Goal: Check status: Check status

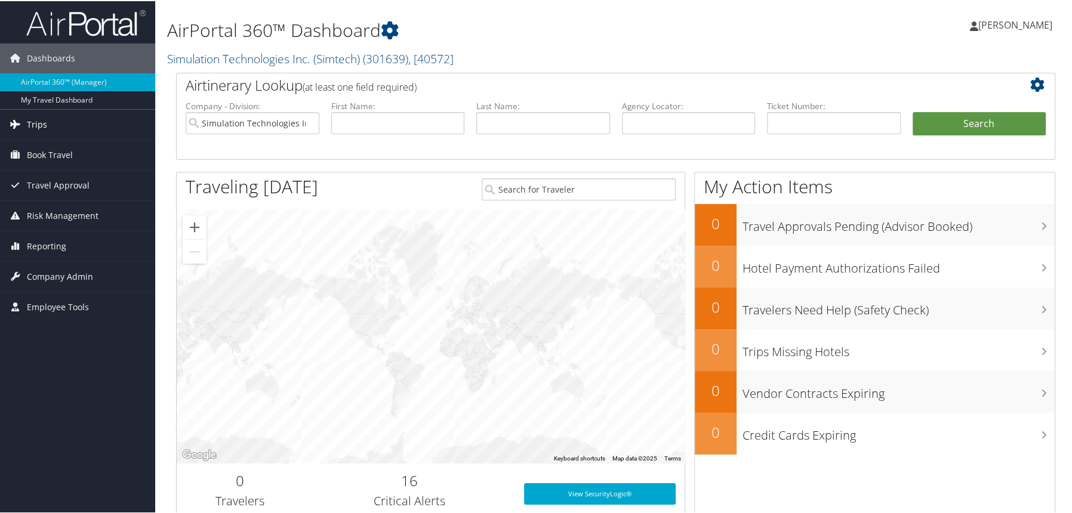
click at [39, 126] on span "Trips" at bounding box center [37, 124] width 20 height 30
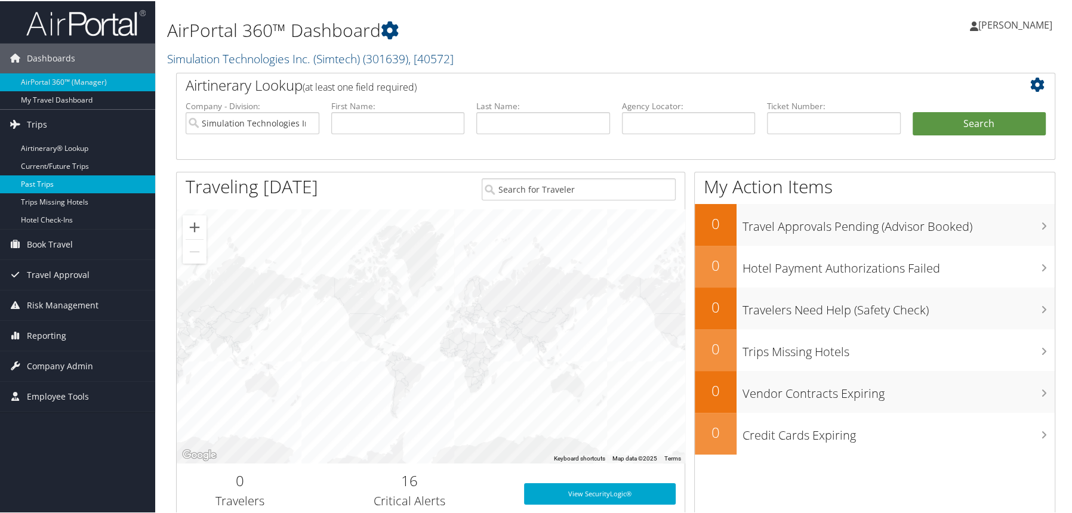
click at [40, 182] on link "Past Trips" at bounding box center [77, 183] width 155 height 18
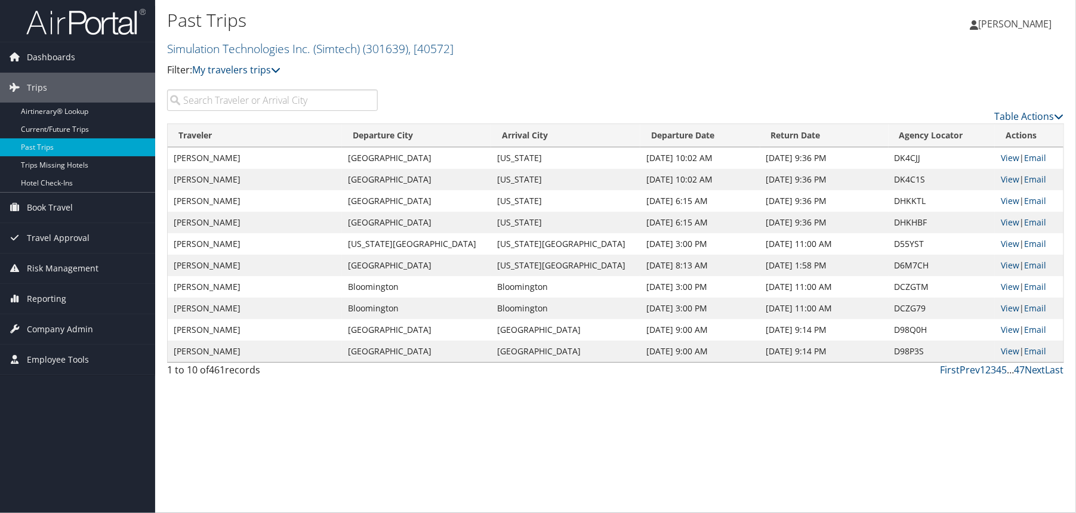
click at [262, 105] on input "search" at bounding box center [272, 99] width 211 height 21
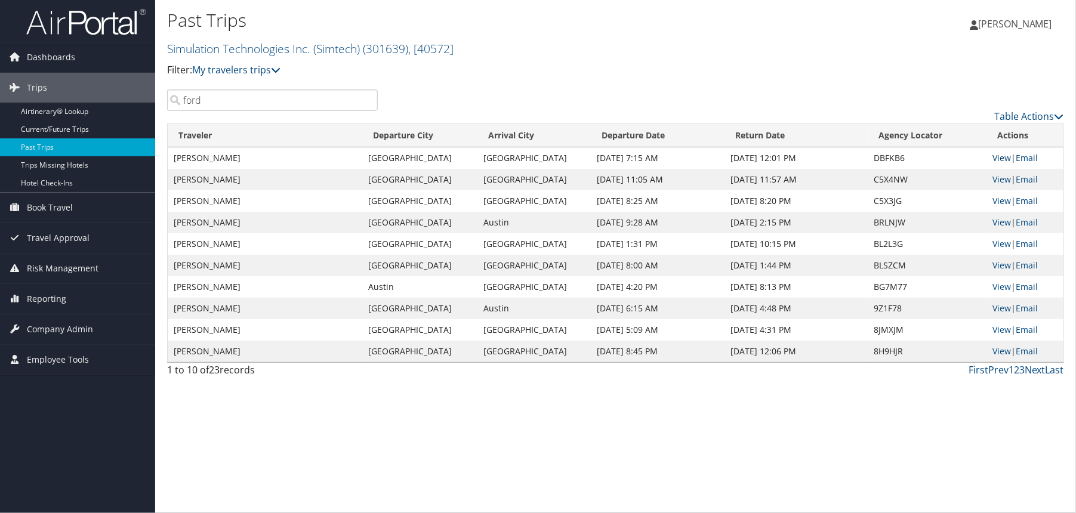
type input "ford"
click at [1005, 160] on link "View" at bounding box center [1002, 157] width 18 height 11
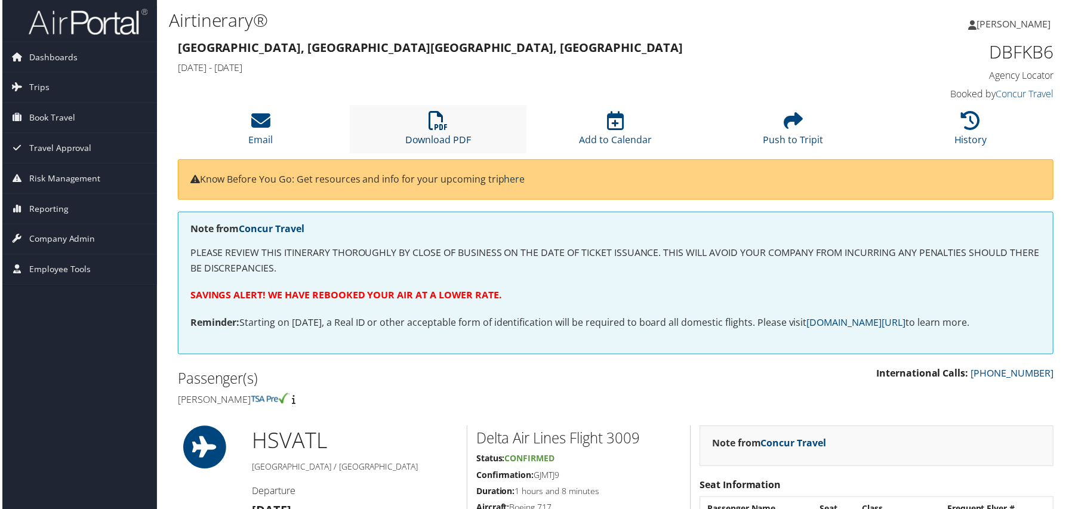
click at [428, 118] on icon at bounding box center [437, 121] width 19 height 19
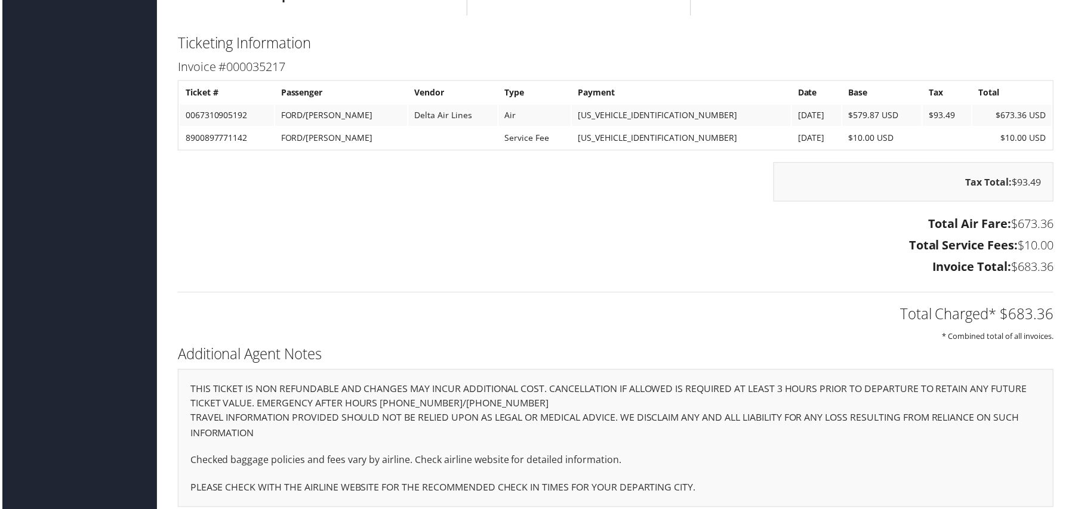
scroll to position [1455, 0]
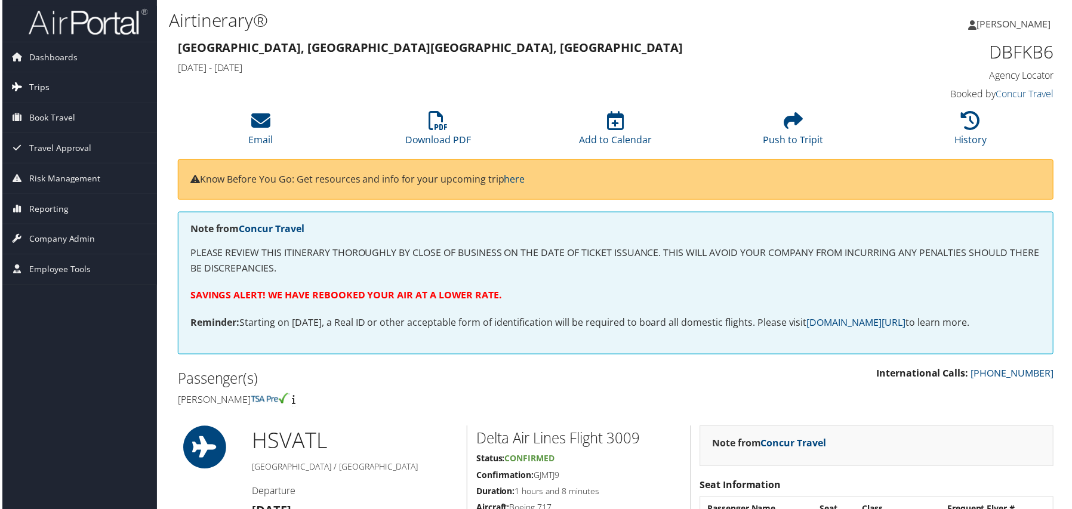
click at [41, 89] on span "Trips" at bounding box center [37, 88] width 20 height 30
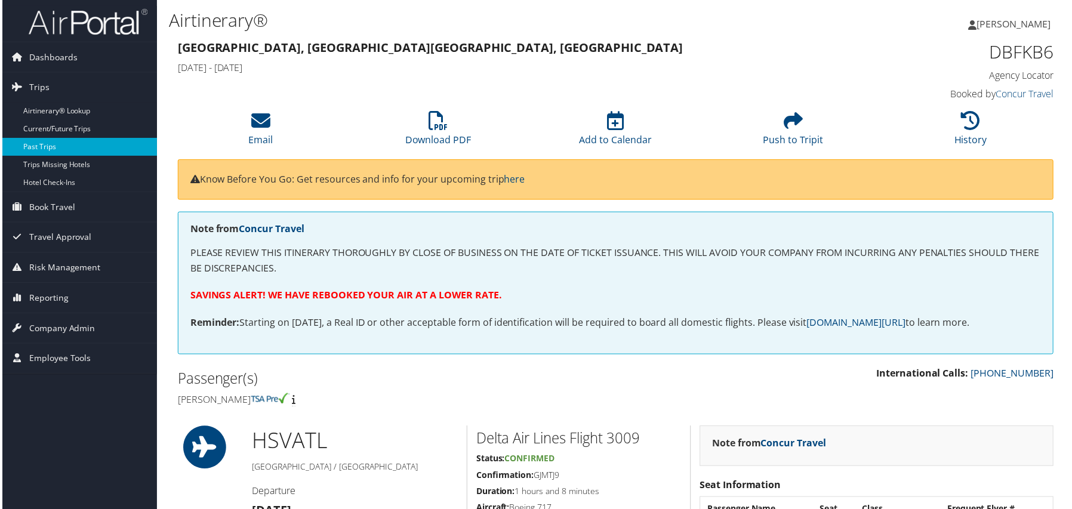
click at [36, 149] on link "Past Trips" at bounding box center [77, 147] width 155 height 18
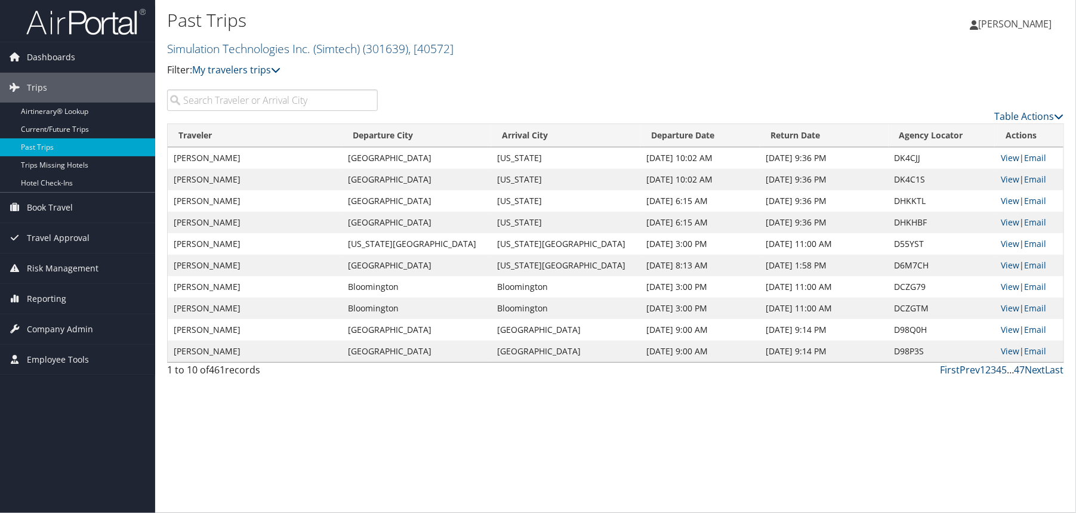
click at [326, 104] on input "search" at bounding box center [272, 99] width 211 height 21
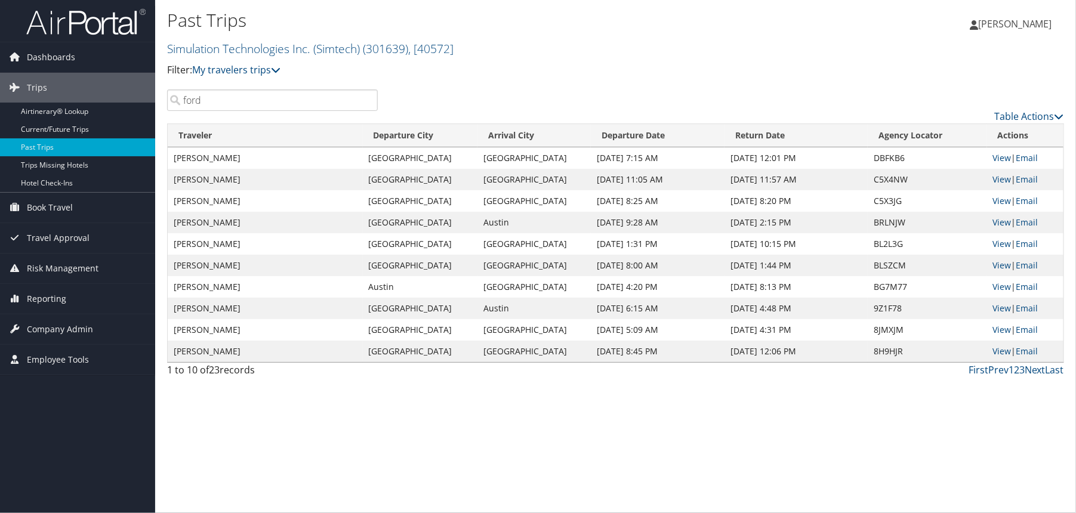
type input "ford"
